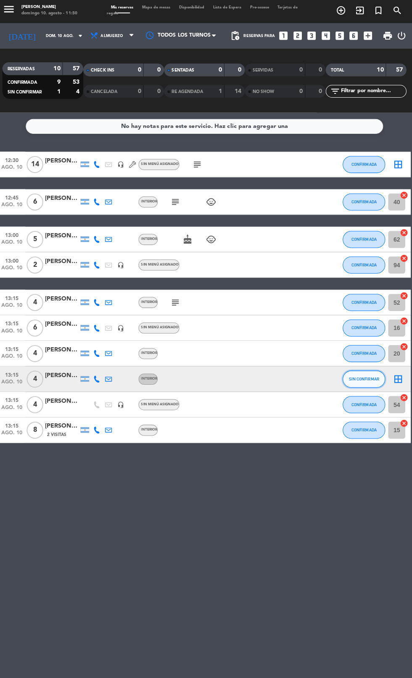
click at [363, 377] on span "SIN CONFIRMAR" at bounding box center [364, 376] width 30 height 5
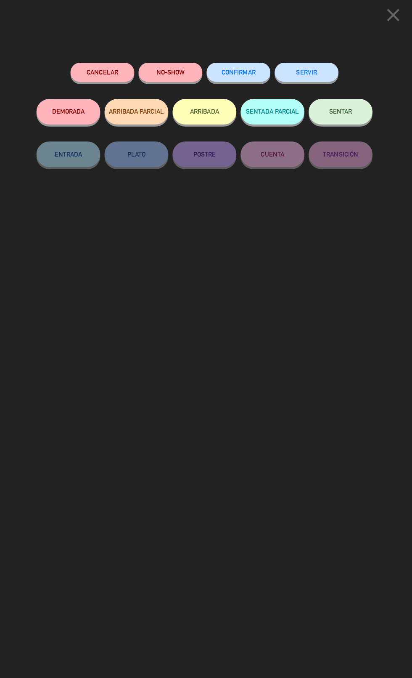
click at [236, 74] on span "CONFIRMAR" at bounding box center [240, 73] width 34 height 7
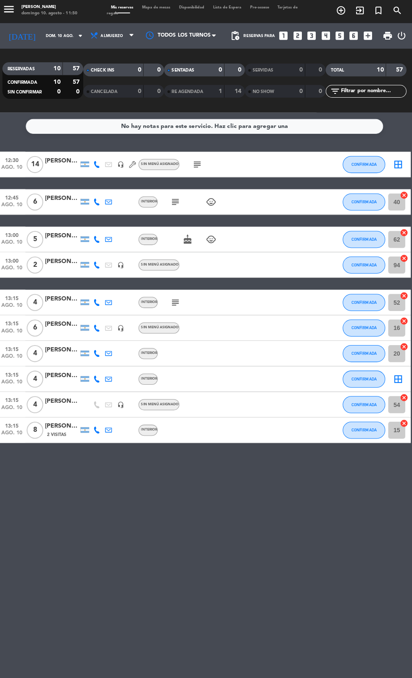
click at [398, 375] on icon "border_all" at bounding box center [397, 377] width 10 height 10
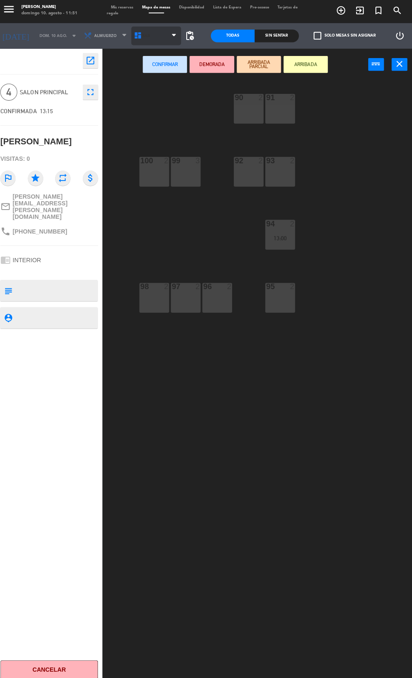
click at [137, 38] on icon at bounding box center [140, 38] width 8 height 8
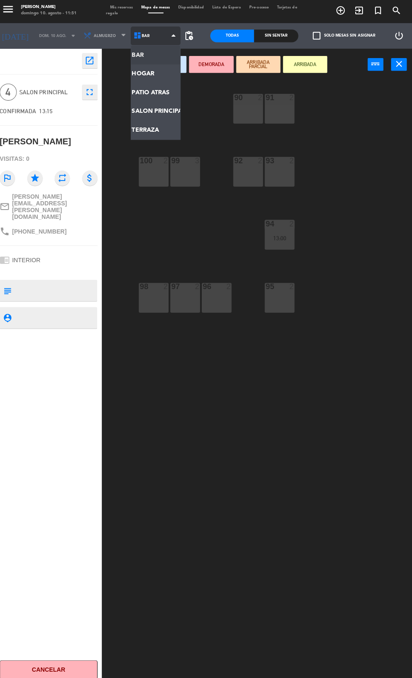
click at [138, 131] on ng-component "menu [PERSON_NAME][DATE] 10. agosto - 11:51 Mis reservas Mapa de mesas Disponib…" at bounding box center [206, 339] width 412 height 678
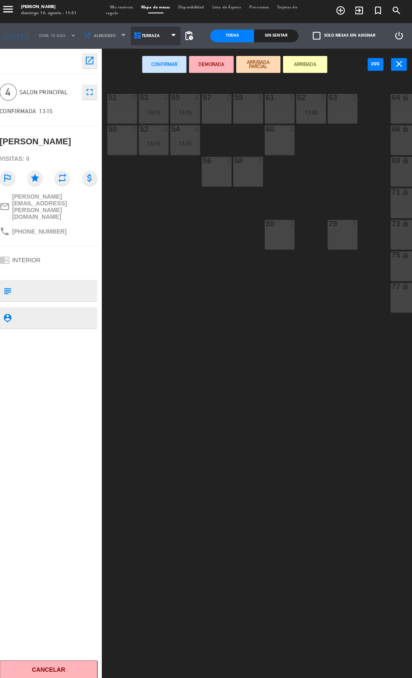
click at [148, 38] on span "TERRAZA" at bounding box center [154, 38] width 18 height 5
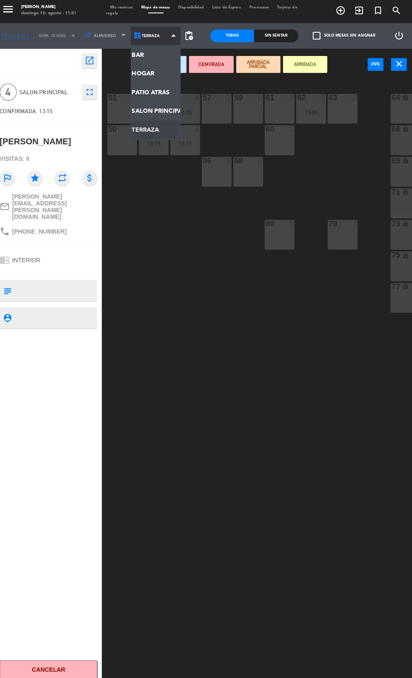
click at [143, 112] on ng-component "menu [PERSON_NAME][DATE] 10. agosto - 11:51 Mis reservas Mapa de mesas Disponib…" at bounding box center [206, 339] width 412 height 678
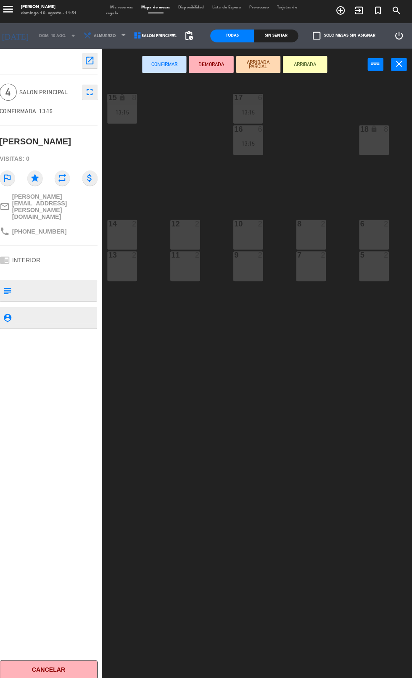
click at [112, 223] on div "14" at bounding box center [111, 224] width 0 height 8
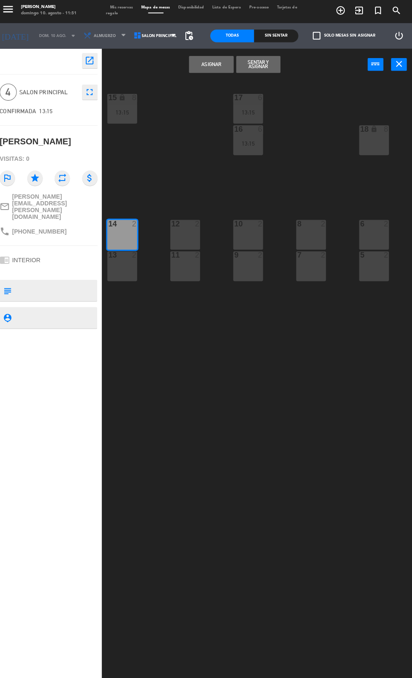
click at [111, 255] on div "open_in_new 4 SALON PRINCIPAL fullscreen CONFIRMADA 13:15 [PERSON_NAME] Visitas…" at bounding box center [53, 363] width 118 height 627
click at [119, 255] on div at bounding box center [126, 255] width 14 height 8
click at [213, 66] on button "Asignar" at bounding box center [213, 66] width 44 height 17
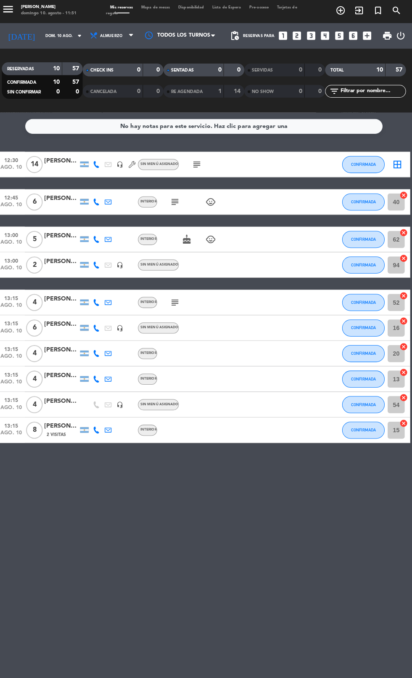
click at [398, 164] on icon "border_all" at bounding box center [397, 165] width 10 height 10
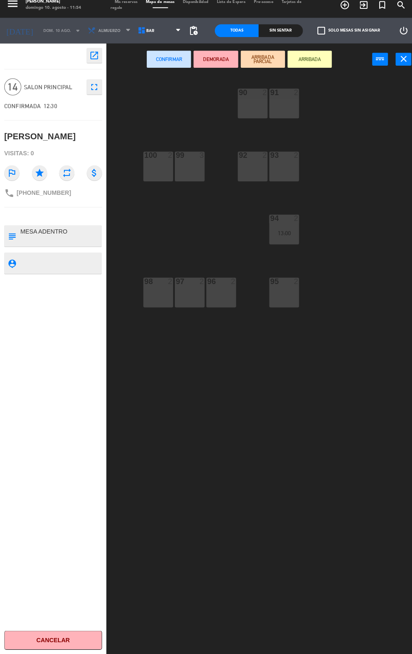
click at [252, 107] on div "90 2" at bounding box center [249, 109] width 29 height 29
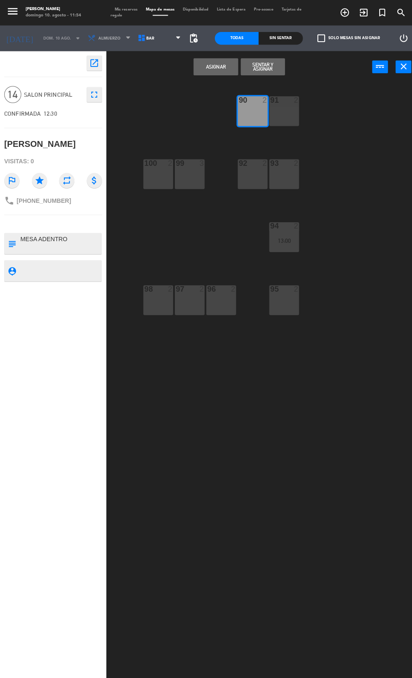
click at [252, 112] on div "90 2" at bounding box center [249, 109] width 29 height 29
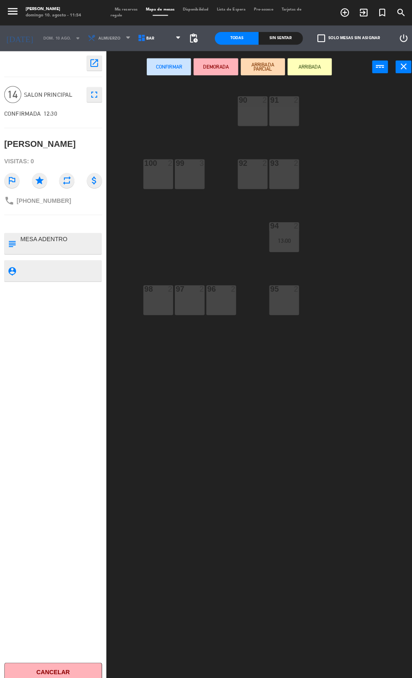
click at [252, 162] on div at bounding box center [250, 161] width 14 height 8
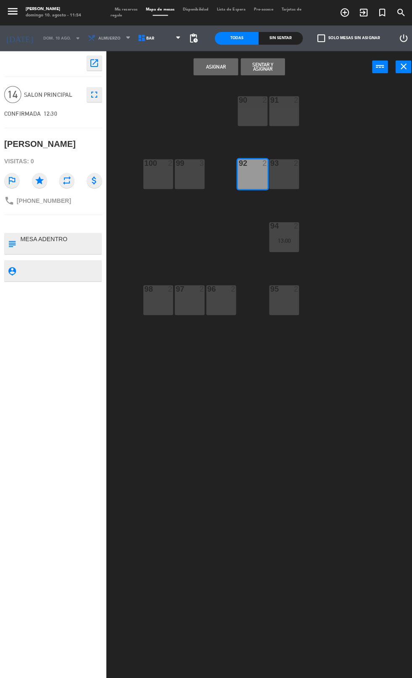
click at [289, 161] on div "2" at bounding box center [295, 161] width 14 height 8
click at [236, 161] on div "92" at bounding box center [236, 161] width 0 height 8
click at [278, 175] on div "93 2" at bounding box center [280, 171] width 29 height 29
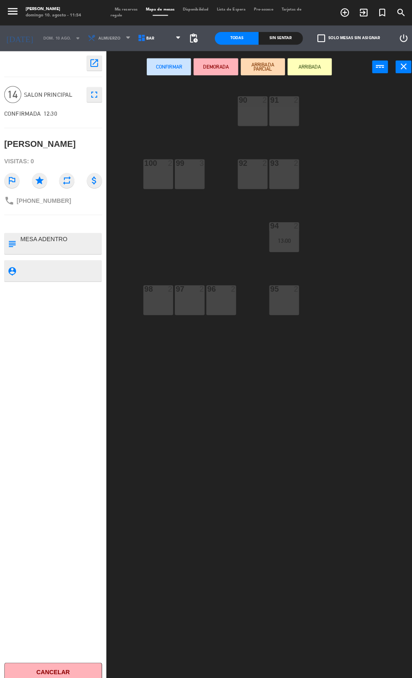
click at [398, 66] on icon "close" at bounding box center [399, 66] width 10 height 10
